Goal: Task Accomplishment & Management: Manage account settings

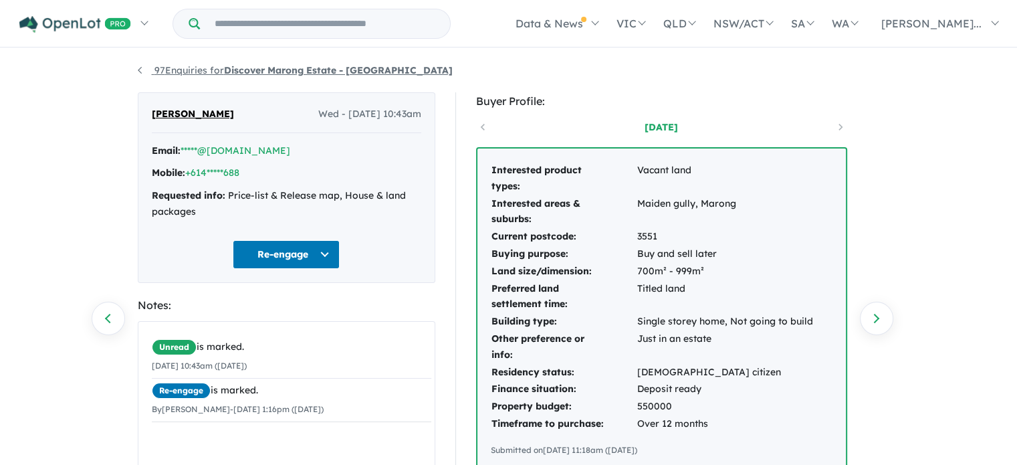
click at [139, 68] on link "97 Enquiries for Discover Marong Estate - [GEOGRAPHIC_DATA]" at bounding box center [295, 70] width 315 height 12
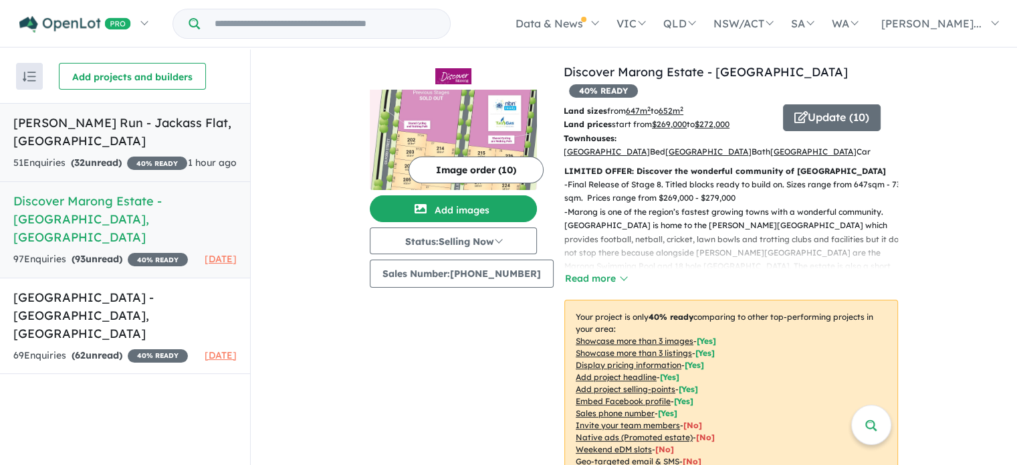
click at [83, 157] on span "32" at bounding box center [79, 163] width 11 height 12
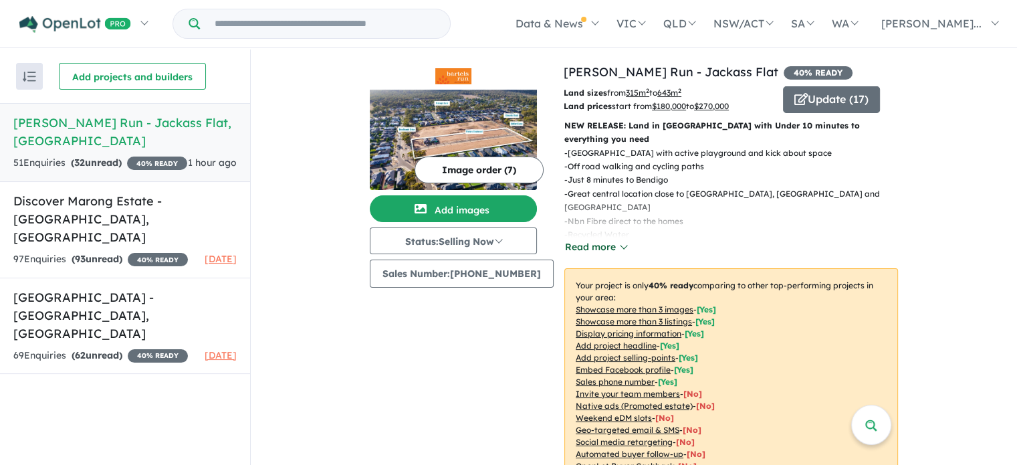
click at [613, 239] on button "Read more" at bounding box center [596, 246] width 63 height 15
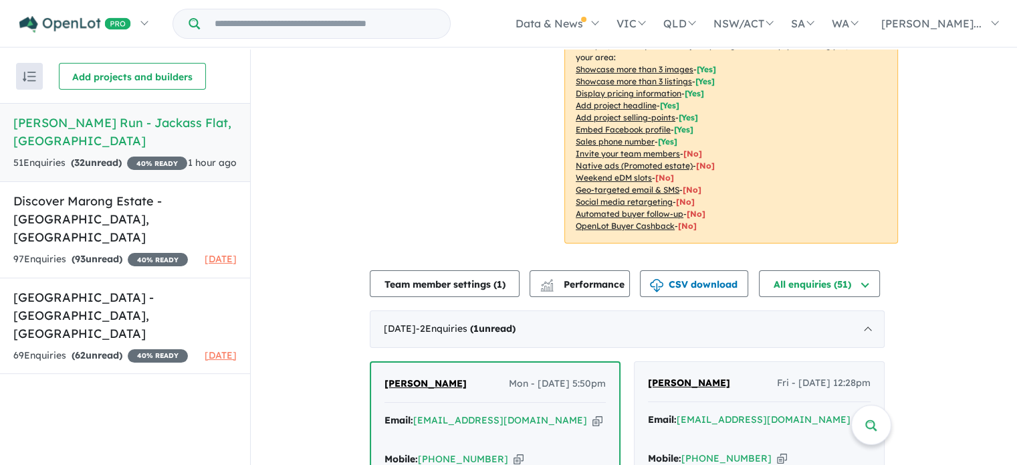
scroll to position [602, 0]
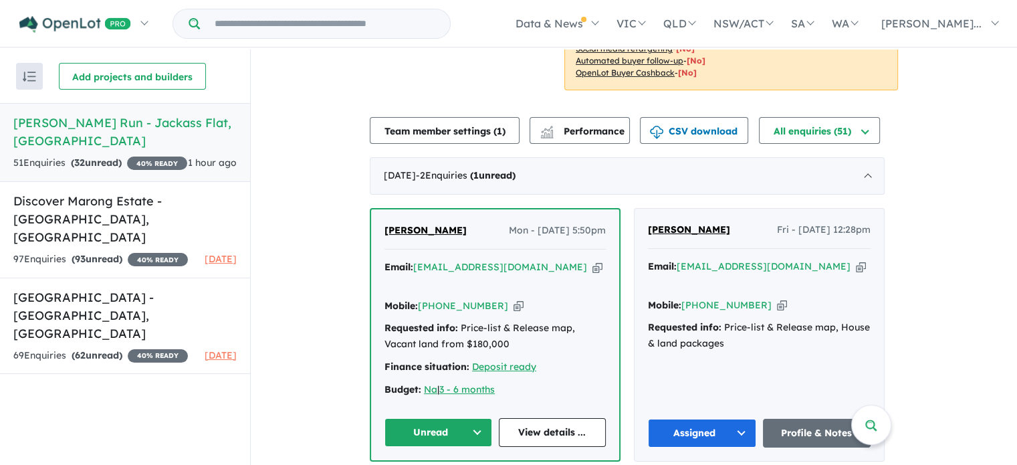
click at [467, 418] on button "Unread" at bounding box center [439, 432] width 108 height 29
click at [514, 299] on icon "button" at bounding box center [519, 306] width 10 height 14
